Goal: Information Seeking & Learning: Learn about a topic

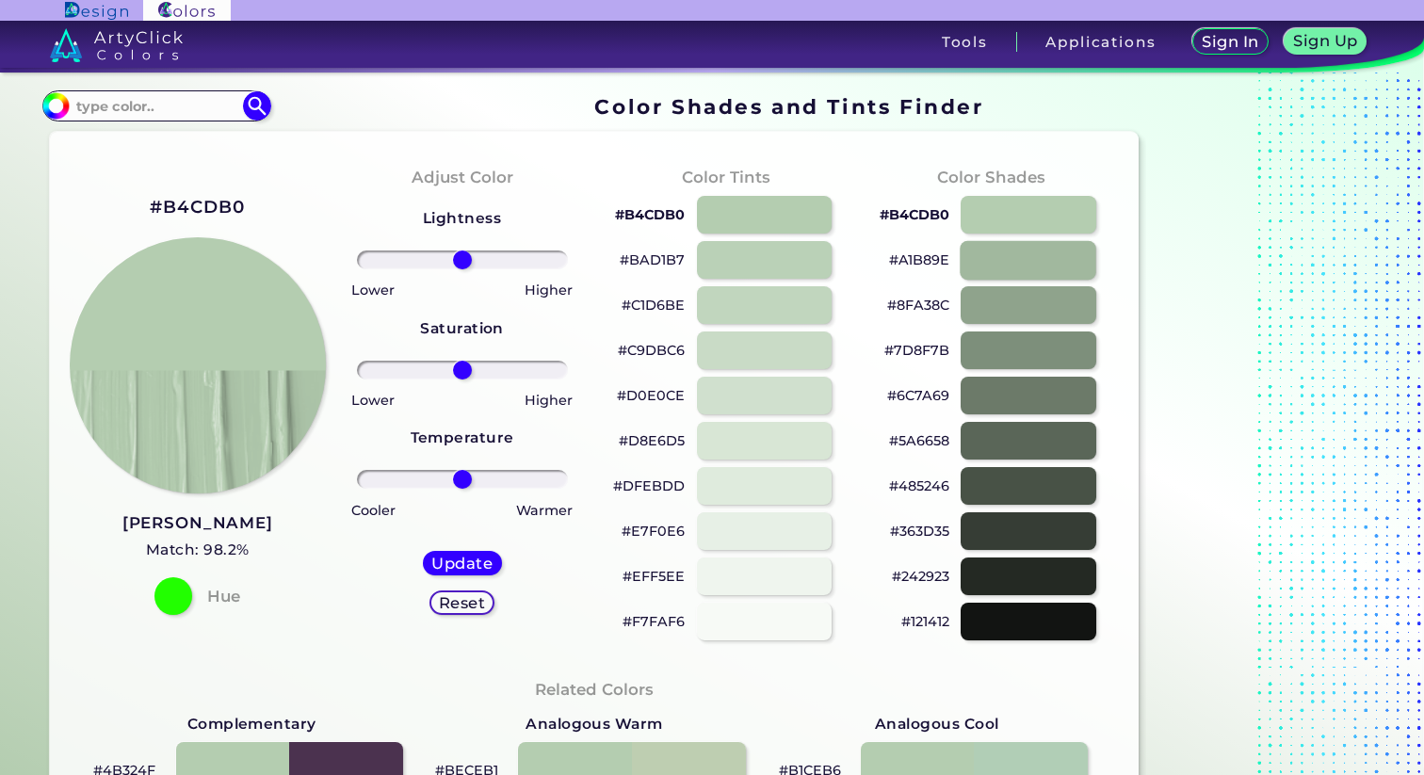
click at [996, 266] on div at bounding box center [1028, 259] width 137 height 39
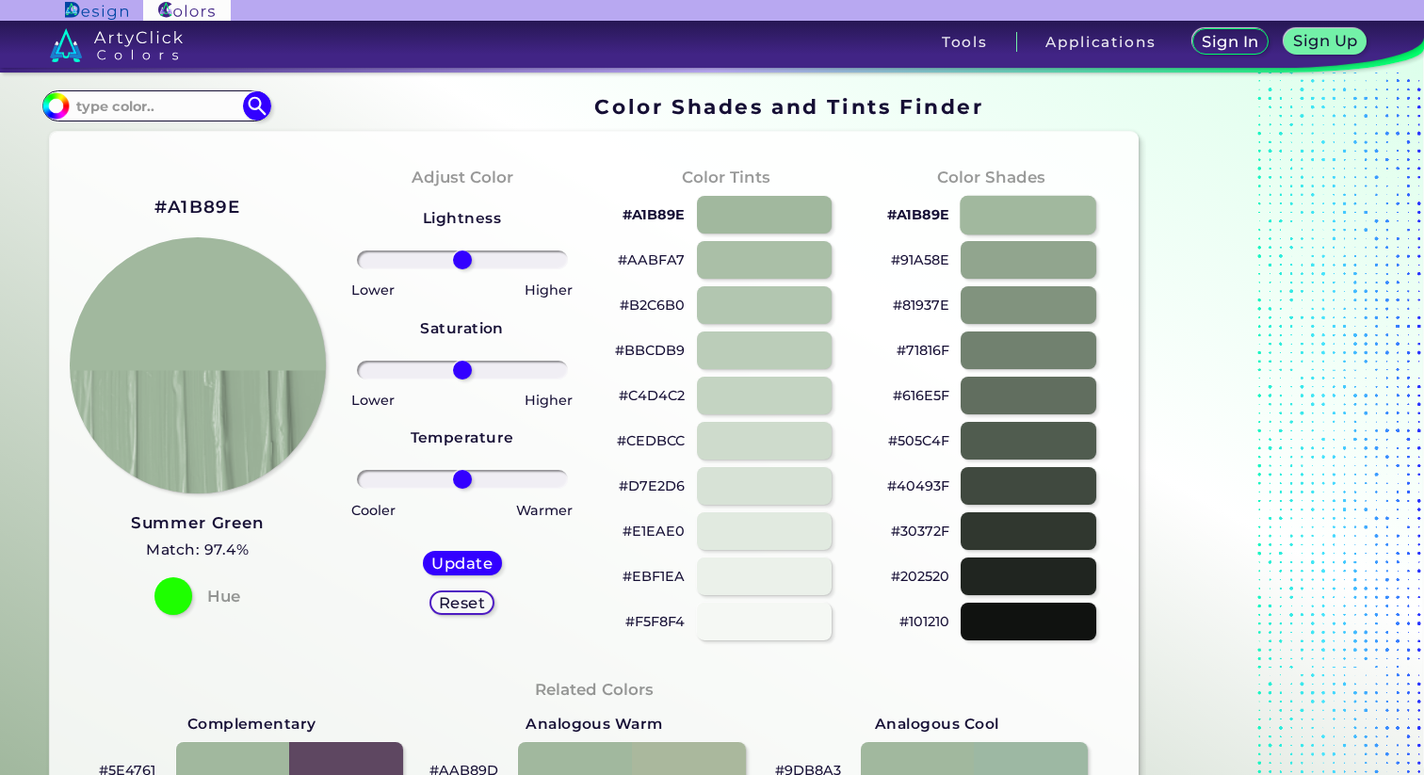
click at [1002, 230] on div at bounding box center [1028, 214] width 137 height 39
click at [776, 265] on div at bounding box center [764, 259] width 137 height 39
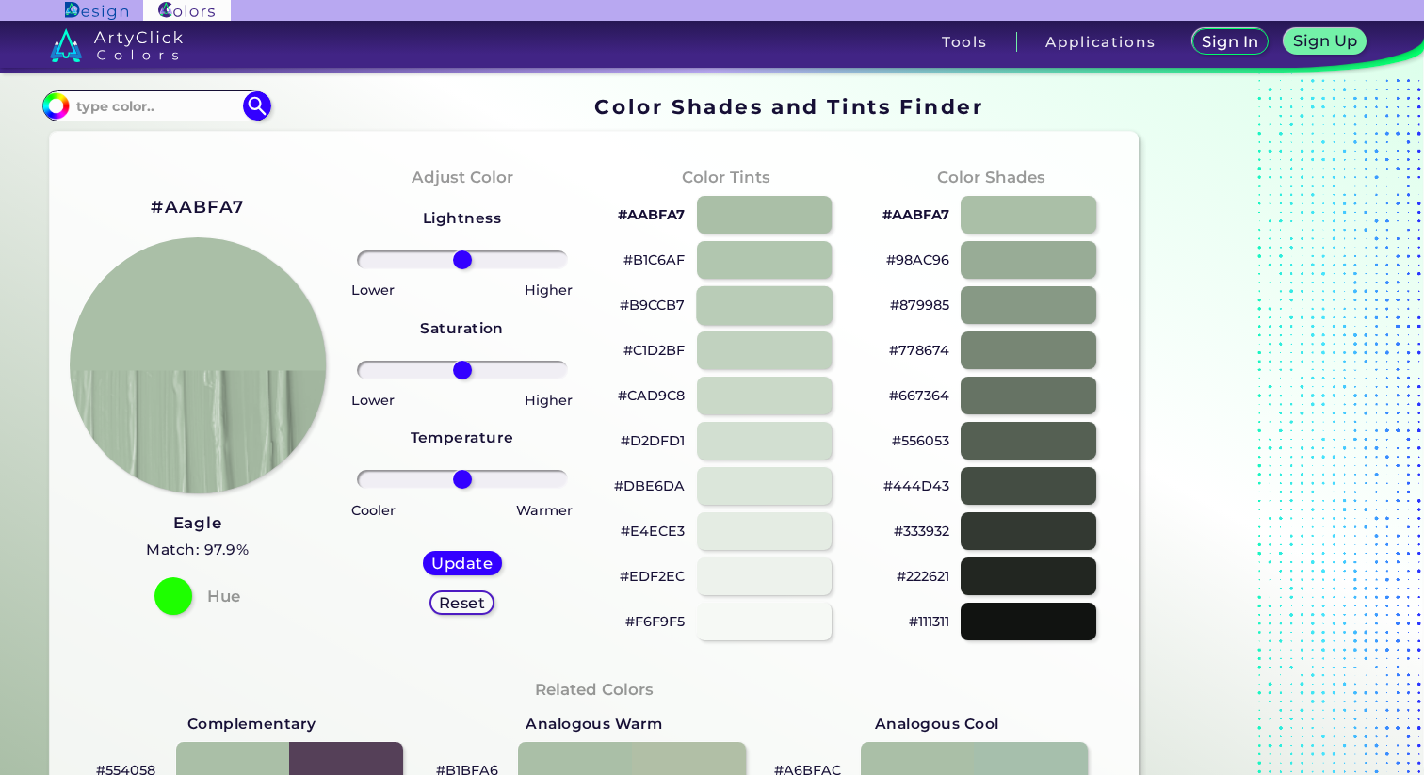
click at [762, 299] on div at bounding box center [764, 304] width 137 height 39
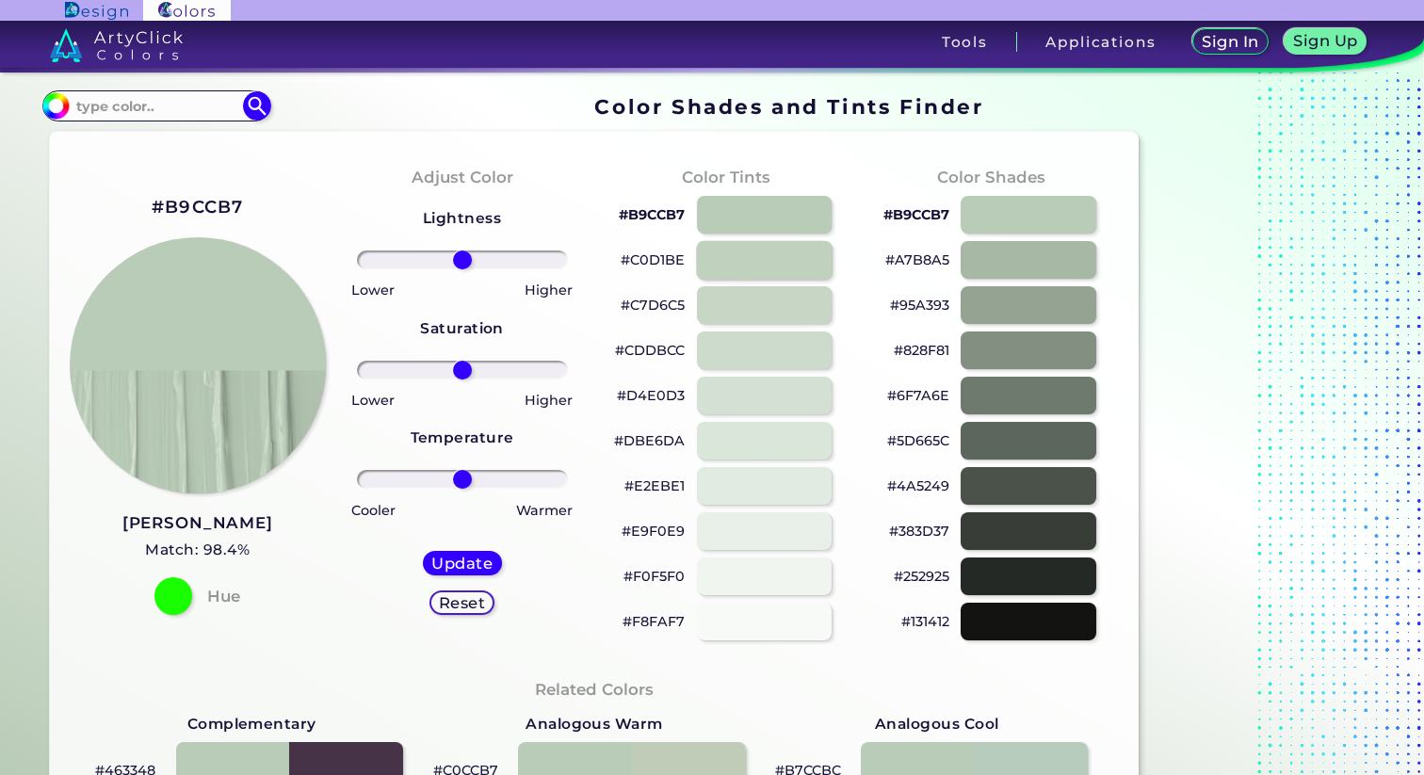
click at [757, 262] on div at bounding box center [764, 259] width 137 height 39
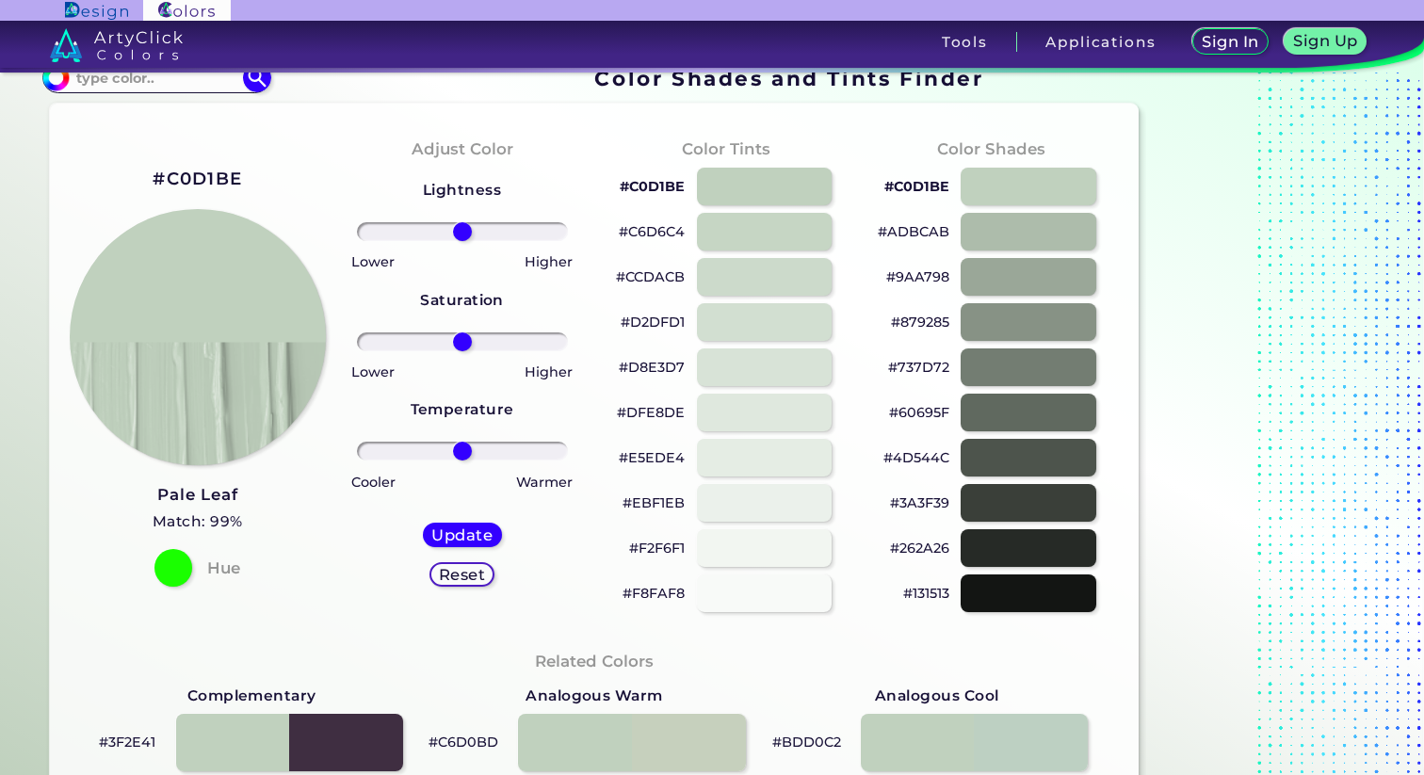
scroll to position [12, 0]
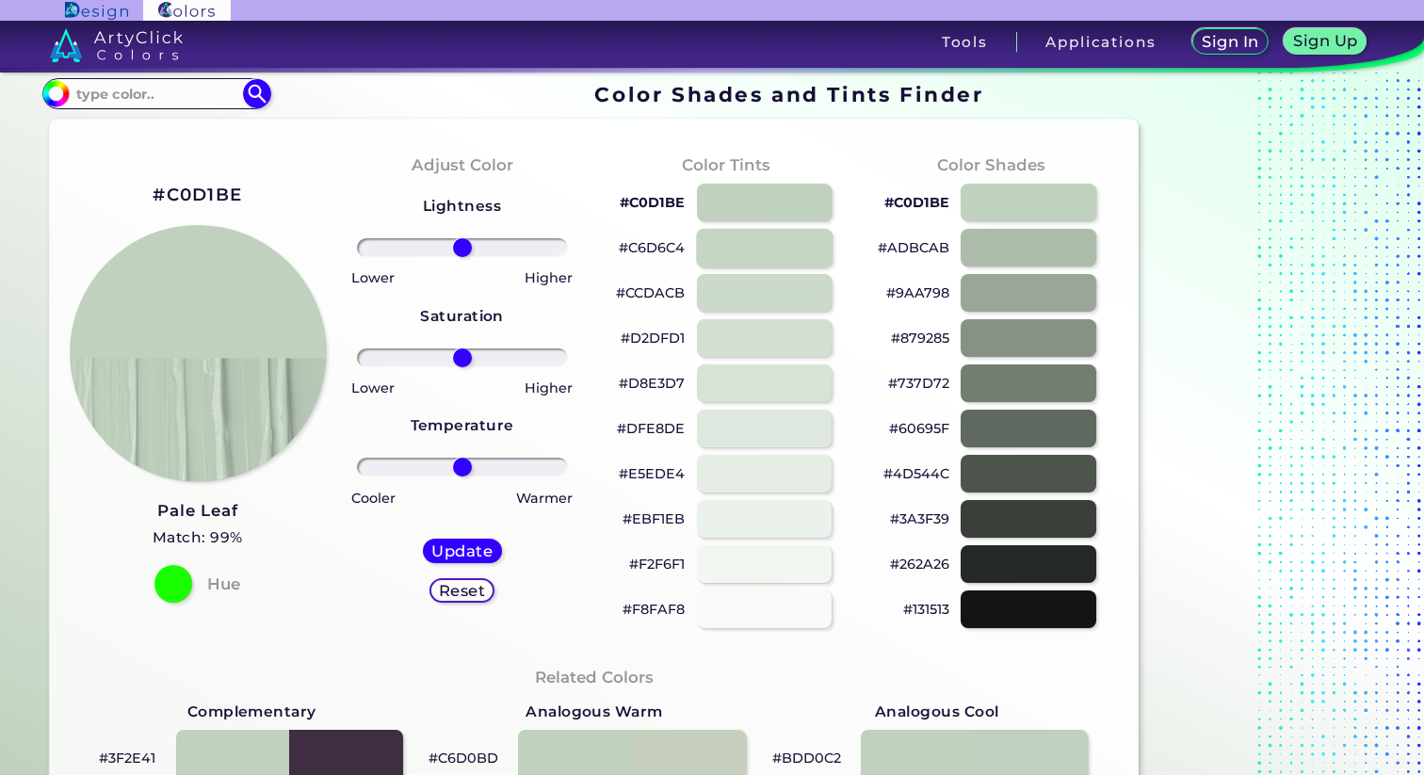
click at [748, 242] on div at bounding box center [764, 247] width 137 height 39
click at [748, 293] on div at bounding box center [764, 292] width 137 height 39
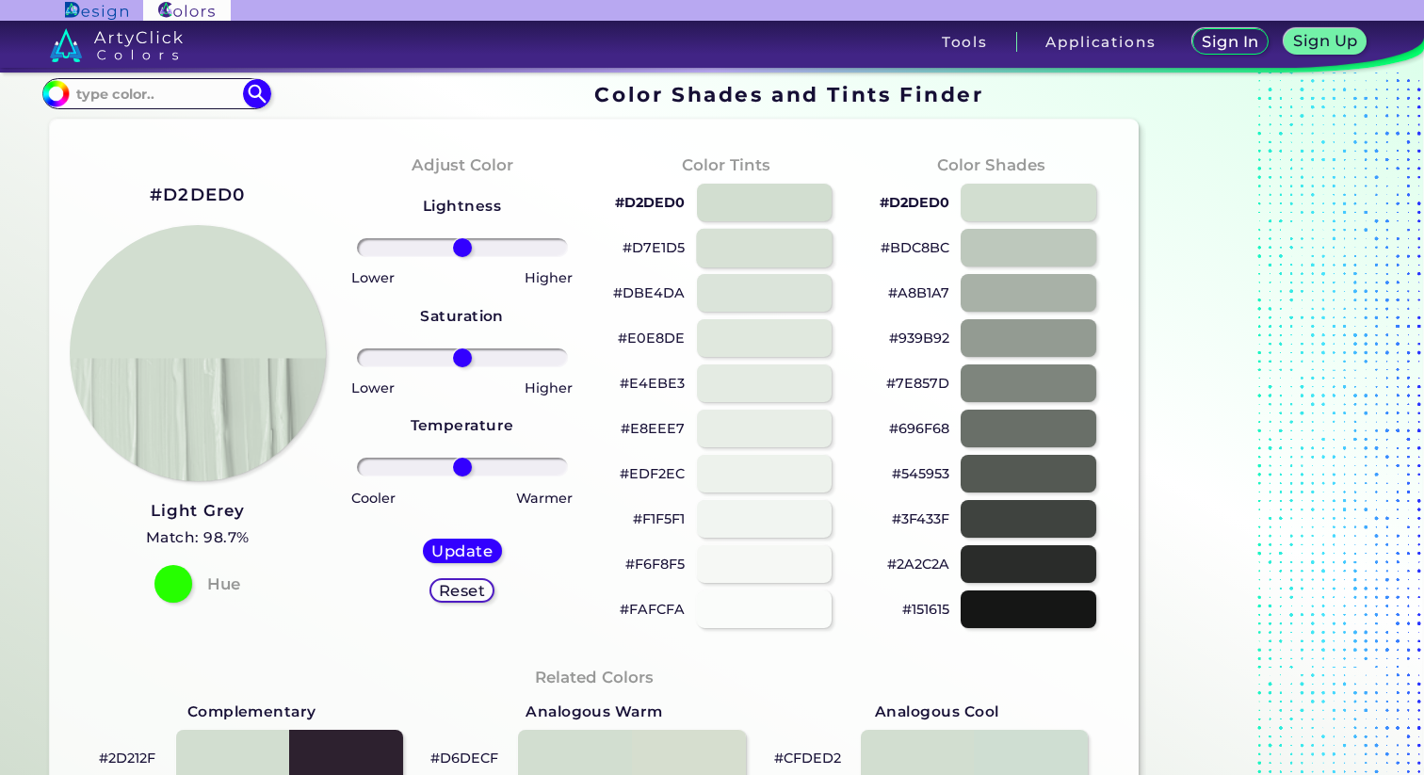
click at [747, 258] on div at bounding box center [764, 247] width 137 height 39
click at [742, 206] on div at bounding box center [764, 202] width 137 height 39
click at [737, 297] on div at bounding box center [764, 292] width 137 height 39
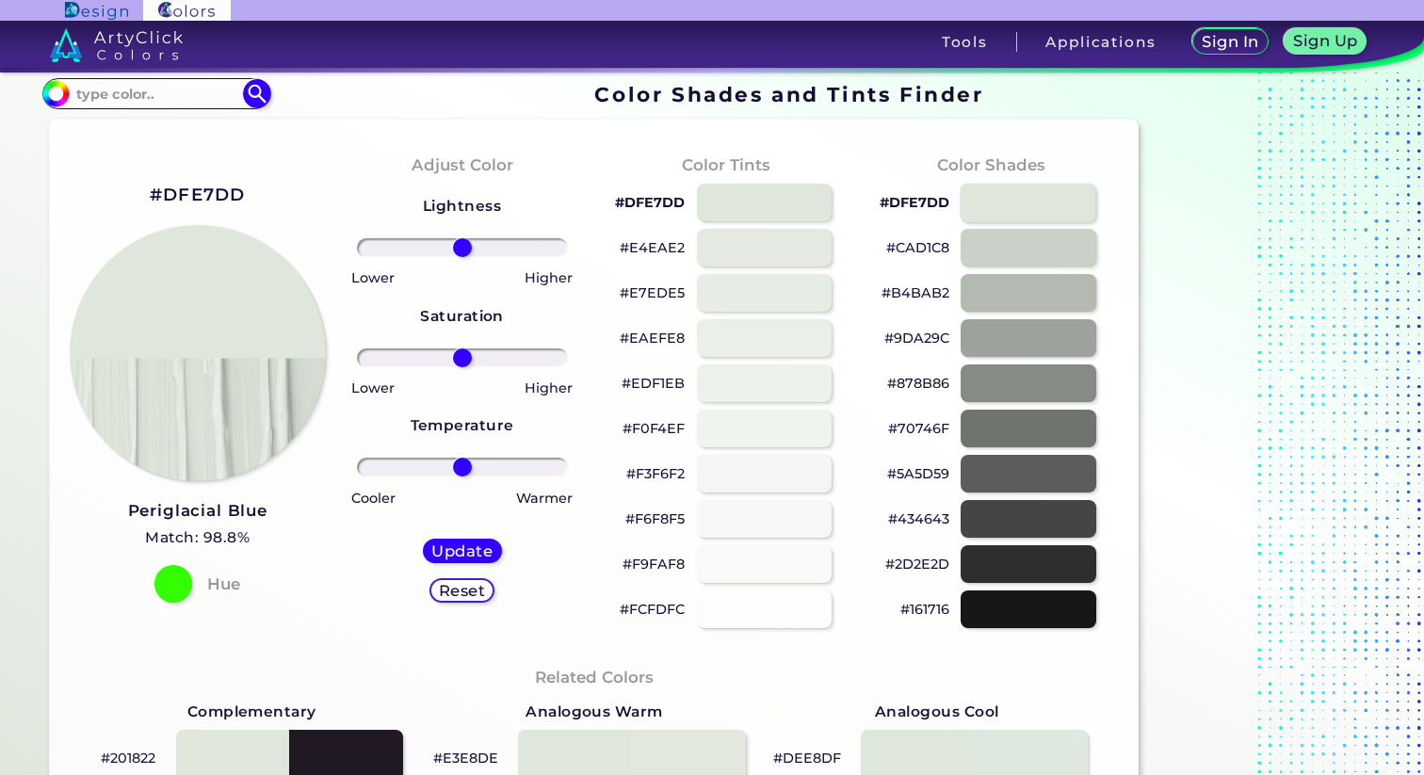
click at [1009, 207] on div at bounding box center [1028, 202] width 137 height 39
type input "#dfe7dd"
